Goal: Task Accomplishment & Management: Use online tool/utility

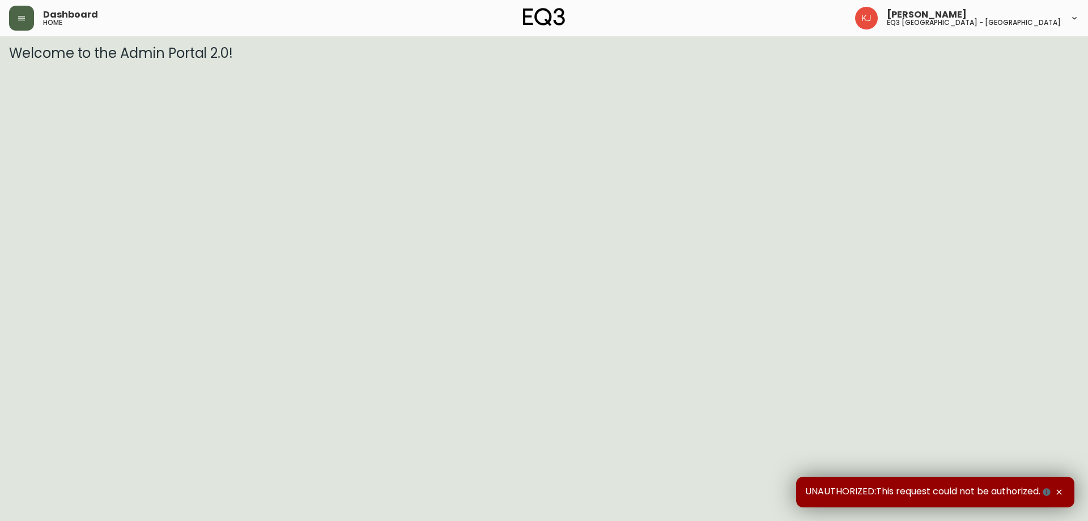
click at [28, 19] on button "button" at bounding box center [21, 18] width 25 height 25
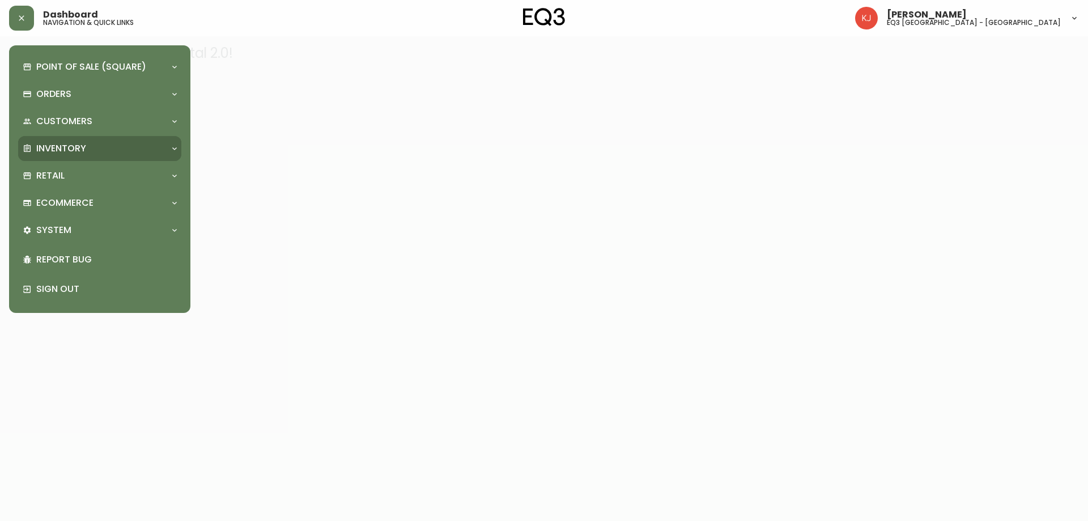
click at [69, 154] on p "Inventory" at bounding box center [61, 148] width 50 height 12
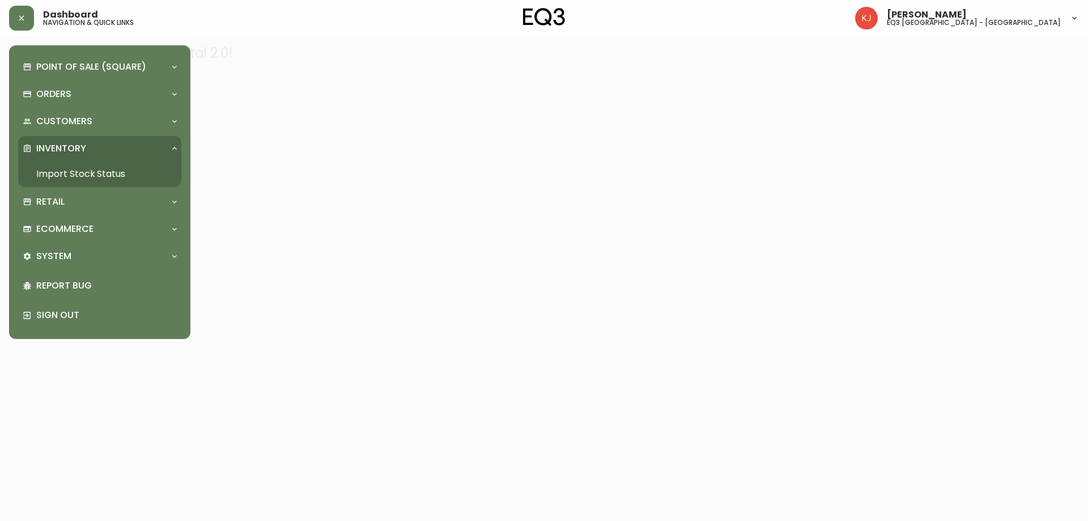
click at [84, 169] on link "Import Stock Status" at bounding box center [99, 174] width 163 height 26
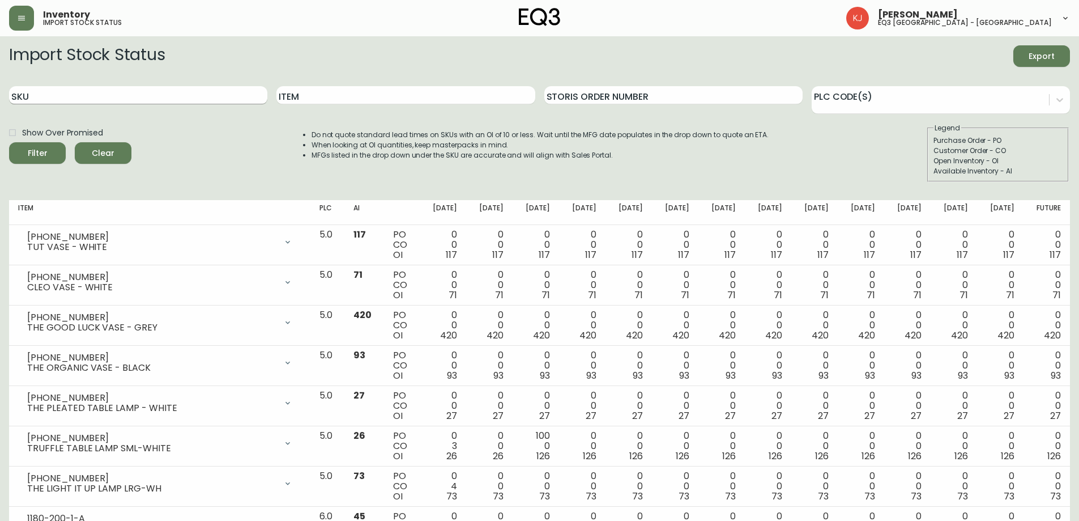
click at [127, 96] on input "SKU" at bounding box center [138, 95] width 258 height 18
click at [305, 95] on input "Item" at bounding box center [405, 95] width 258 height 18
type input "climb"
click at [9, 142] on button "Filter" at bounding box center [37, 153] width 57 height 22
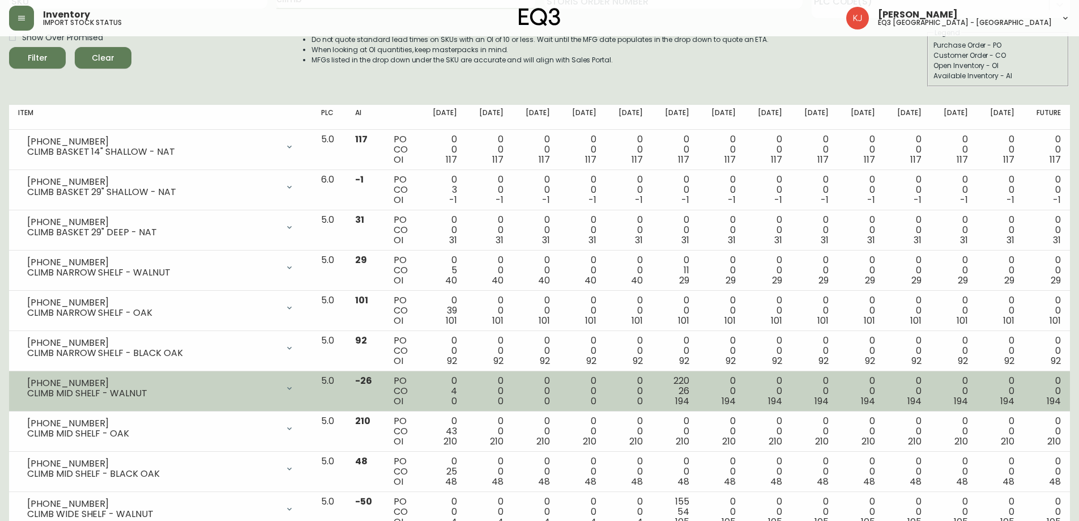
scroll to position [170, 0]
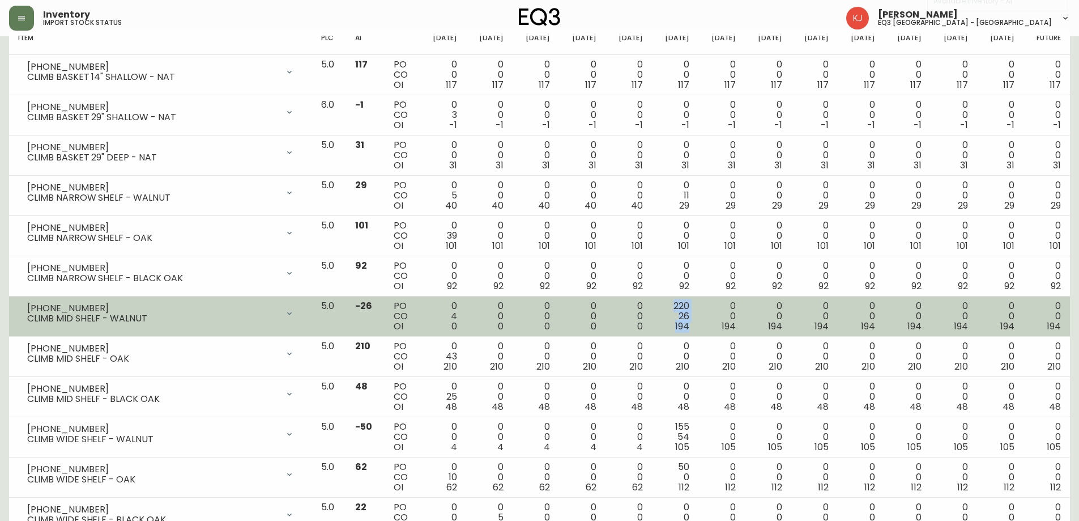
drag, startPoint x: 668, startPoint y: 299, endPoint x: 702, endPoint y: 330, distance: 46.5
click at [698, 330] on td "220 26 194" at bounding box center [675, 316] width 46 height 40
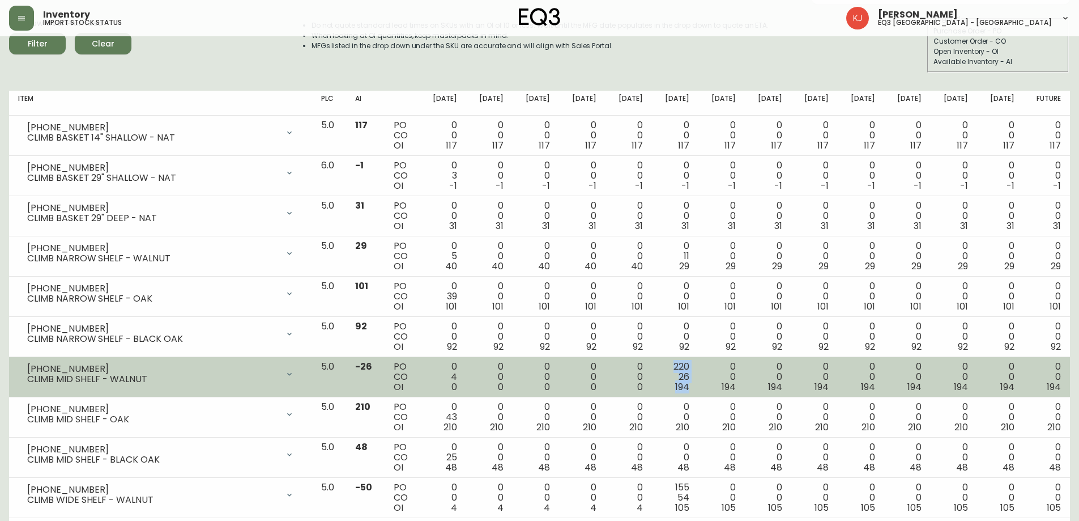
scroll to position [57, 0]
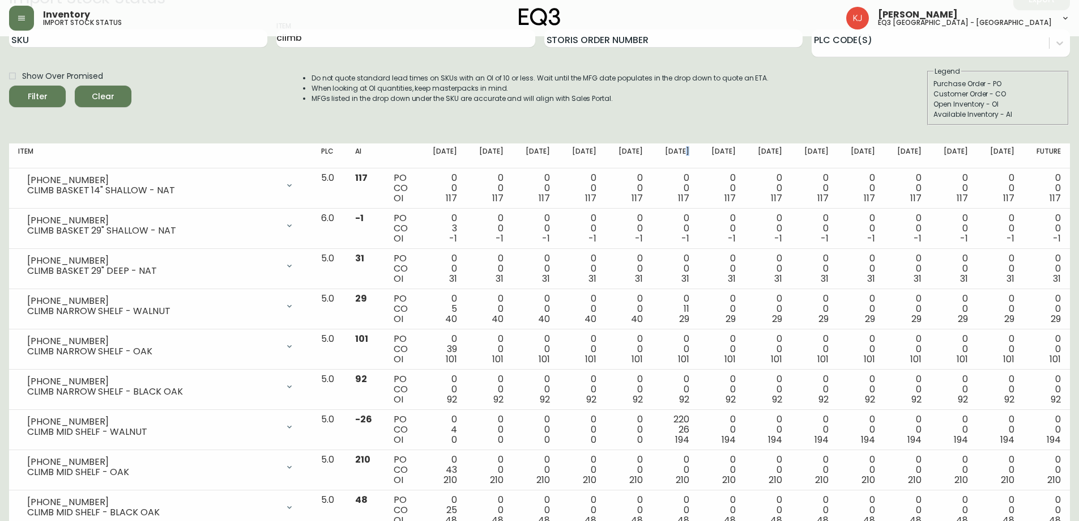
drag, startPoint x: 693, startPoint y: 150, endPoint x: 700, endPoint y: 150, distance: 7.4
click at [698, 150] on th "[DATE]" at bounding box center [675, 155] width 46 height 25
click at [851, 95] on div "Show Over Promised Filter Clear Do not quote standard lead times on SKUs with a…" at bounding box center [539, 95] width 1061 height 59
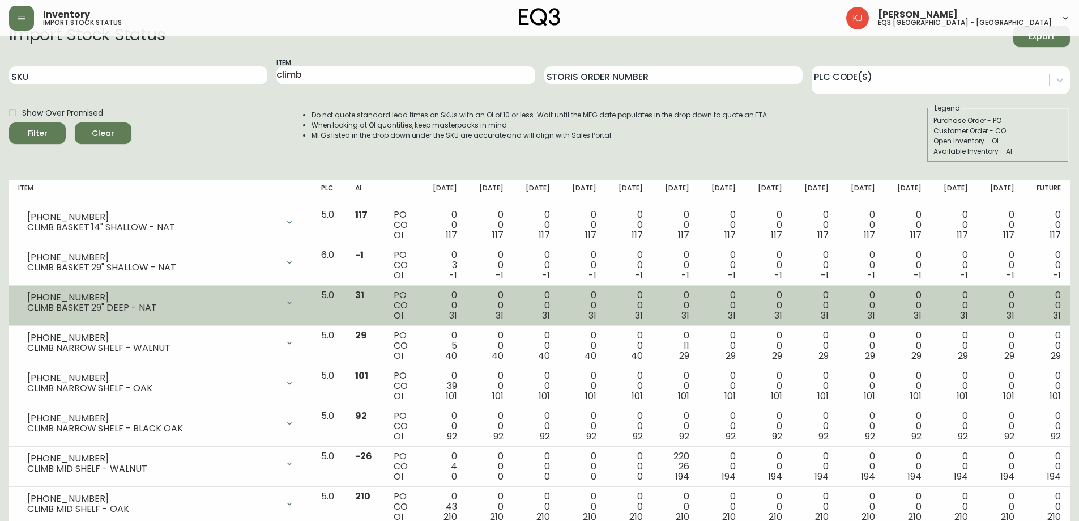
scroll to position [0, 0]
